Goal: Download file/media

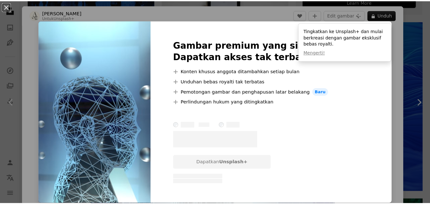
scroll to position [0, 95]
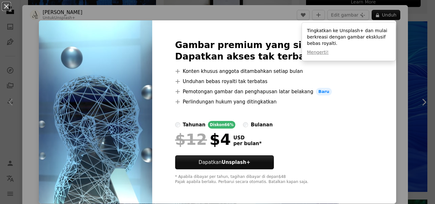
click at [398, 29] on div "An X shape Gambar premium yang siap digunakan. Dapatkan akses tak terbatas. A p…" at bounding box center [217, 102] width 435 height 204
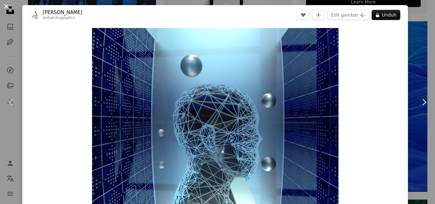
click at [3, 5] on button "An X shape" at bounding box center [7, 7] width 8 height 8
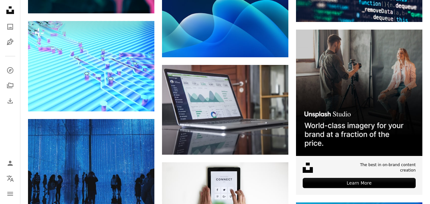
scroll to position [1782, 0]
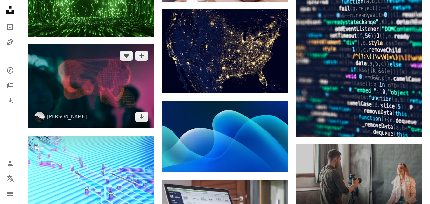
click at [117, 88] on img at bounding box center [91, 86] width 126 height 84
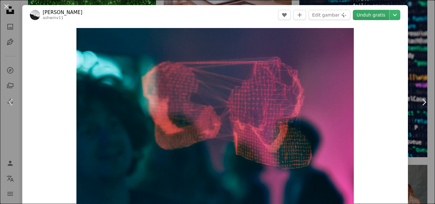
click at [369, 14] on link "Unduh gratis" at bounding box center [371, 15] width 36 height 10
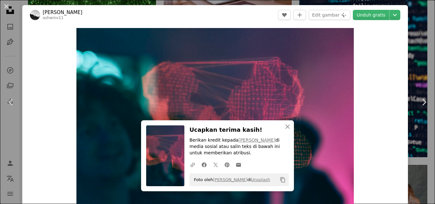
click at [406, 72] on div "An X shape Chevron left Chevron right [PERSON_NAME] ashwinv11 A heart A plus si…" at bounding box center [217, 102] width 435 height 204
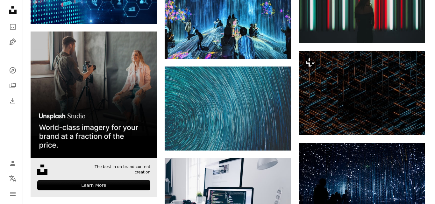
scroll to position [859, 0]
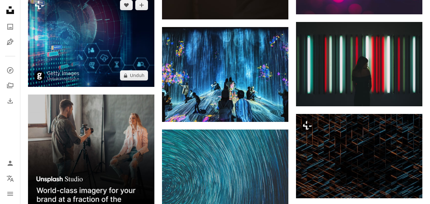
click at [88, 54] on img at bounding box center [91, 40] width 126 height 93
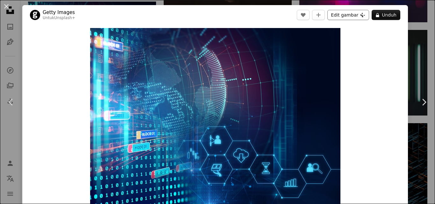
click at [354, 13] on button "Edit gambar Plus sign for Unsplash+" at bounding box center [348, 15] width 42 height 10
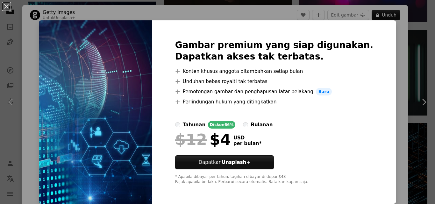
click at [50, 41] on div "An X shape Gambar premium yang siap digunakan. Dapatkan akses tak terbatas. A p…" at bounding box center [217, 102] width 435 height 204
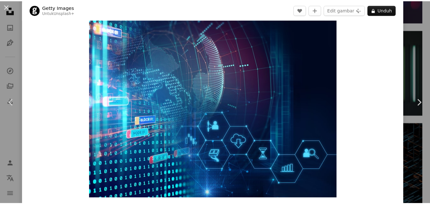
scroll to position [9, 0]
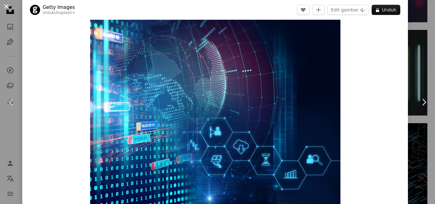
click at [6, 7] on button "An X shape" at bounding box center [7, 7] width 8 height 8
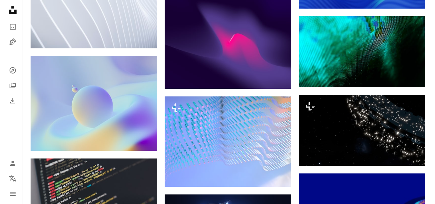
scroll to position [2132, 0]
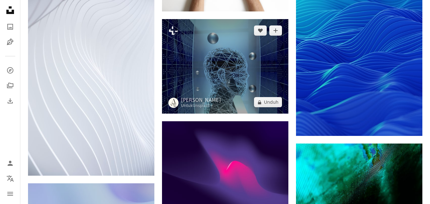
click at [227, 86] on img at bounding box center [225, 66] width 126 height 95
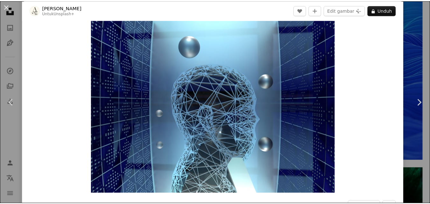
scroll to position [8, 0]
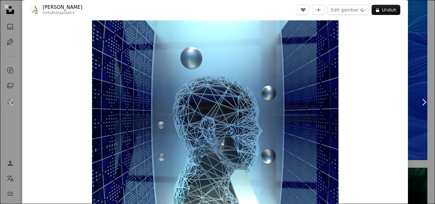
click at [10, 9] on button "An X shape" at bounding box center [7, 7] width 8 height 8
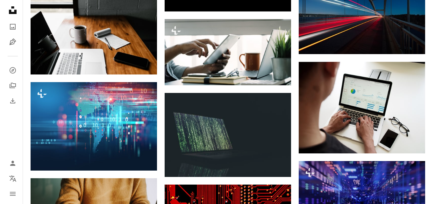
scroll to position [3118, 0]
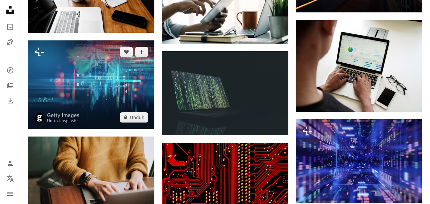
click at [115, 90] on img at bounding box center [91, 84] width 126 height 88
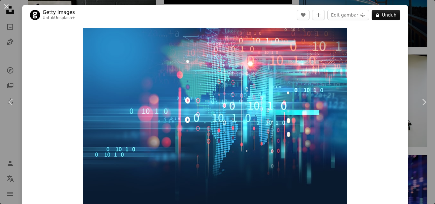
drag, startPoint x: 7, startPoint y: 5, endPoint x: 101, endPoint y: 66, distance: 112.5
click at [7, 5] on button "An X shape" at bounding box center [7, 7] width 8 height 8
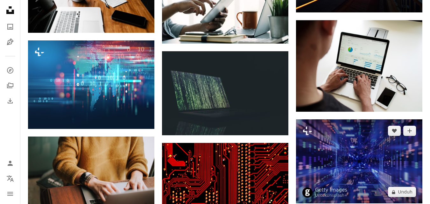
click at [343, 155] on img at bounding box center [359, 161] width 126 height 84
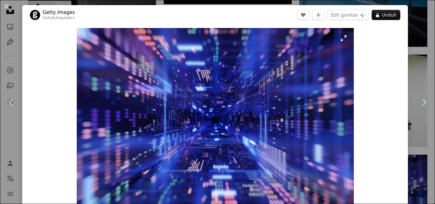
click at [344, 39] on img "Perbesar pada gambar ini" at bounding box center [215, 120] width 277 height 185
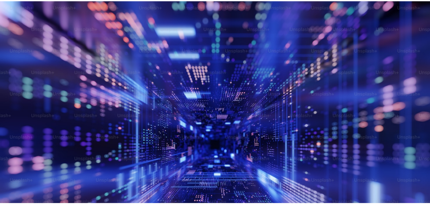
scroll to position [40, 0]
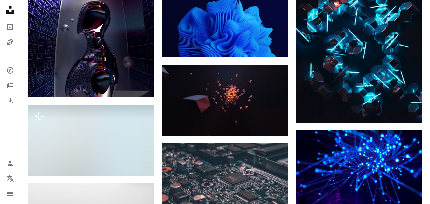
scroll to position [5695, 0]
